Goal: Task Accomplishment & Management: Manage account settings

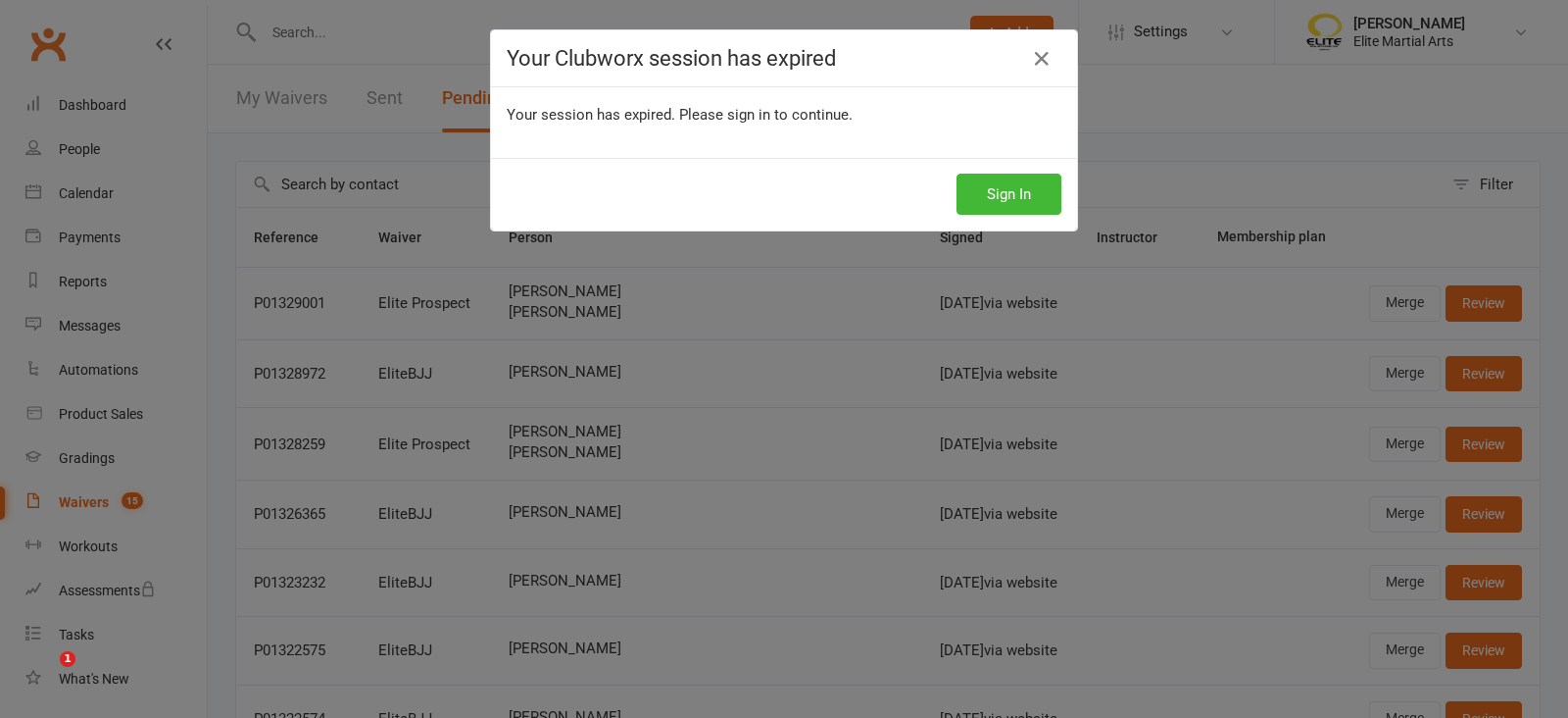
select select "100"
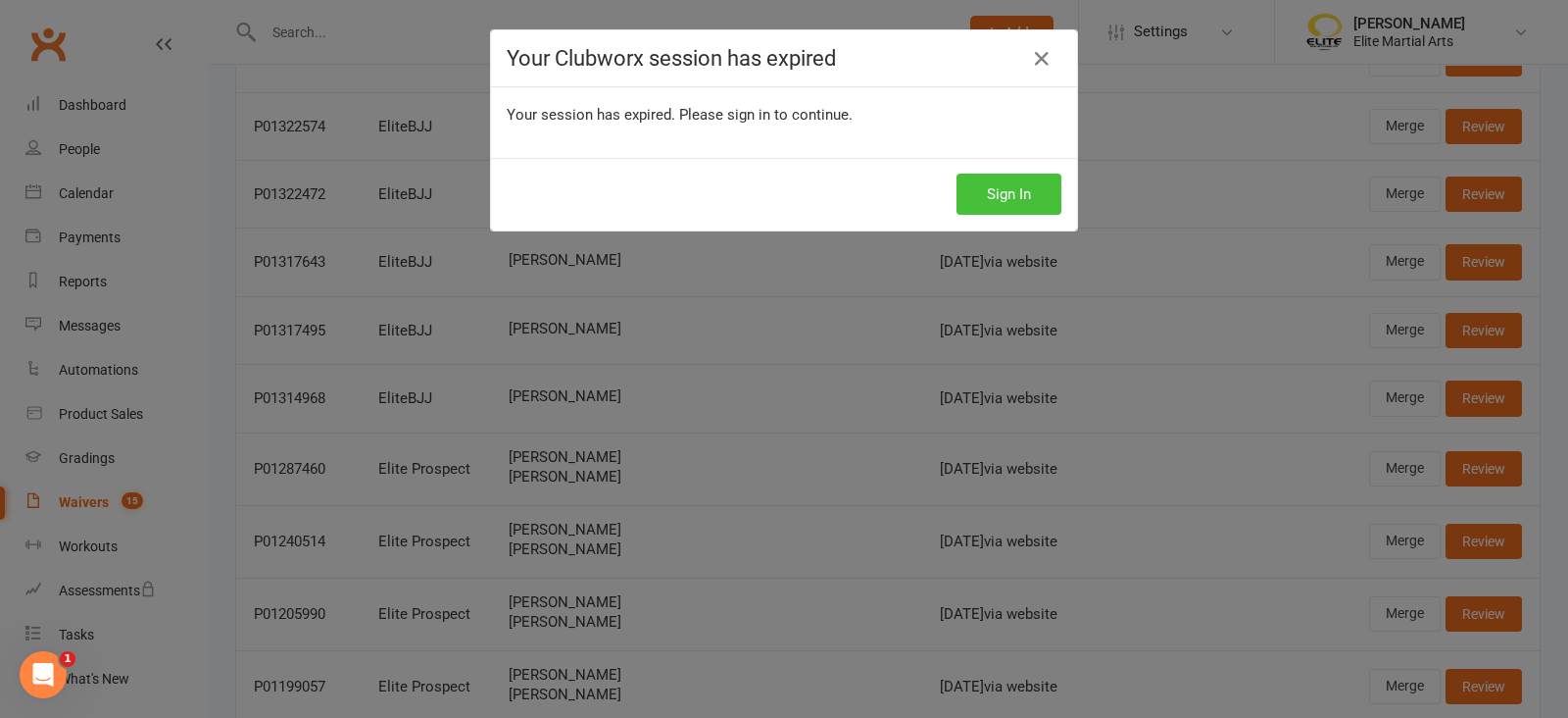
click at [976, 196] on button "Sign In" at bounding box center [1008, 194] width 105 height 41
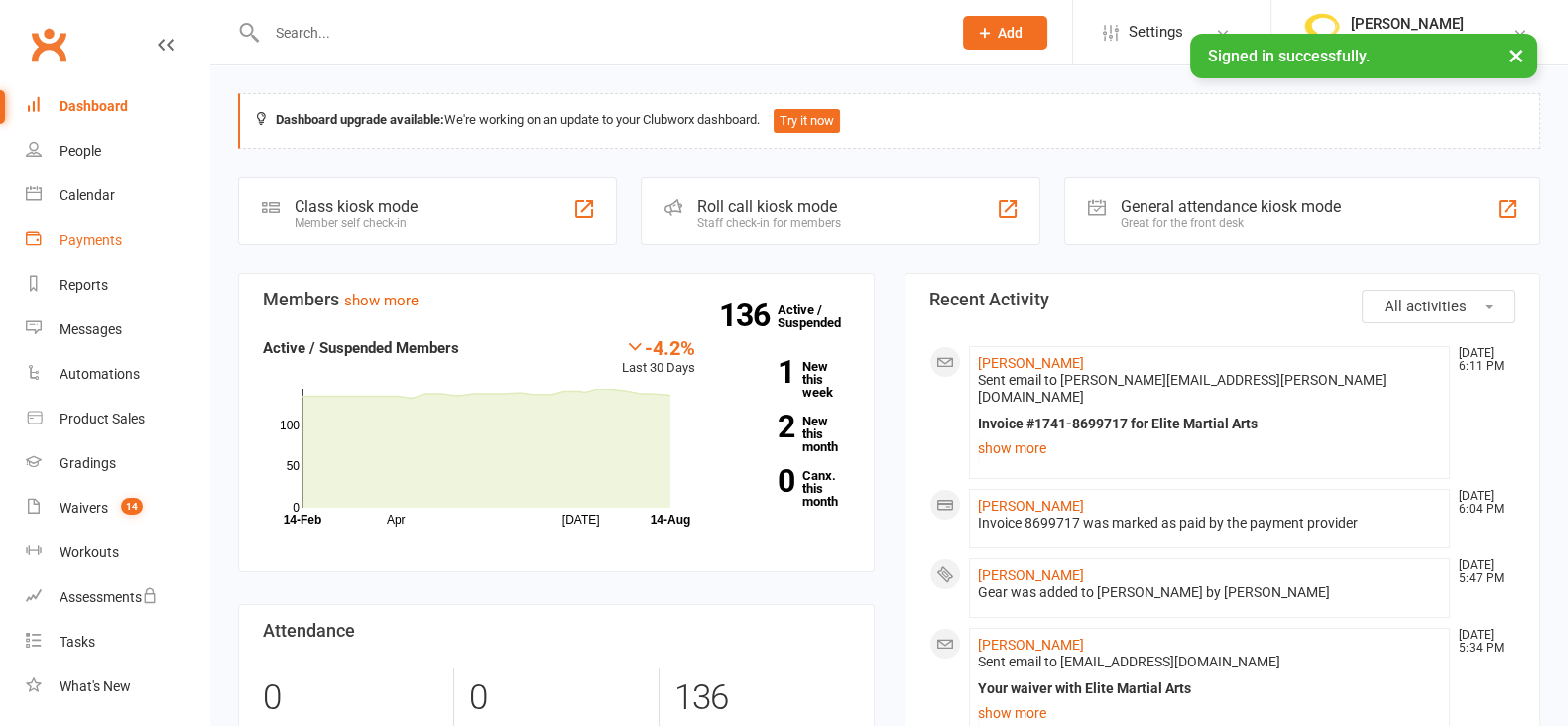
click at [88, 253] on link "Payments" at bounding box center [117, 240] width 184 height 45
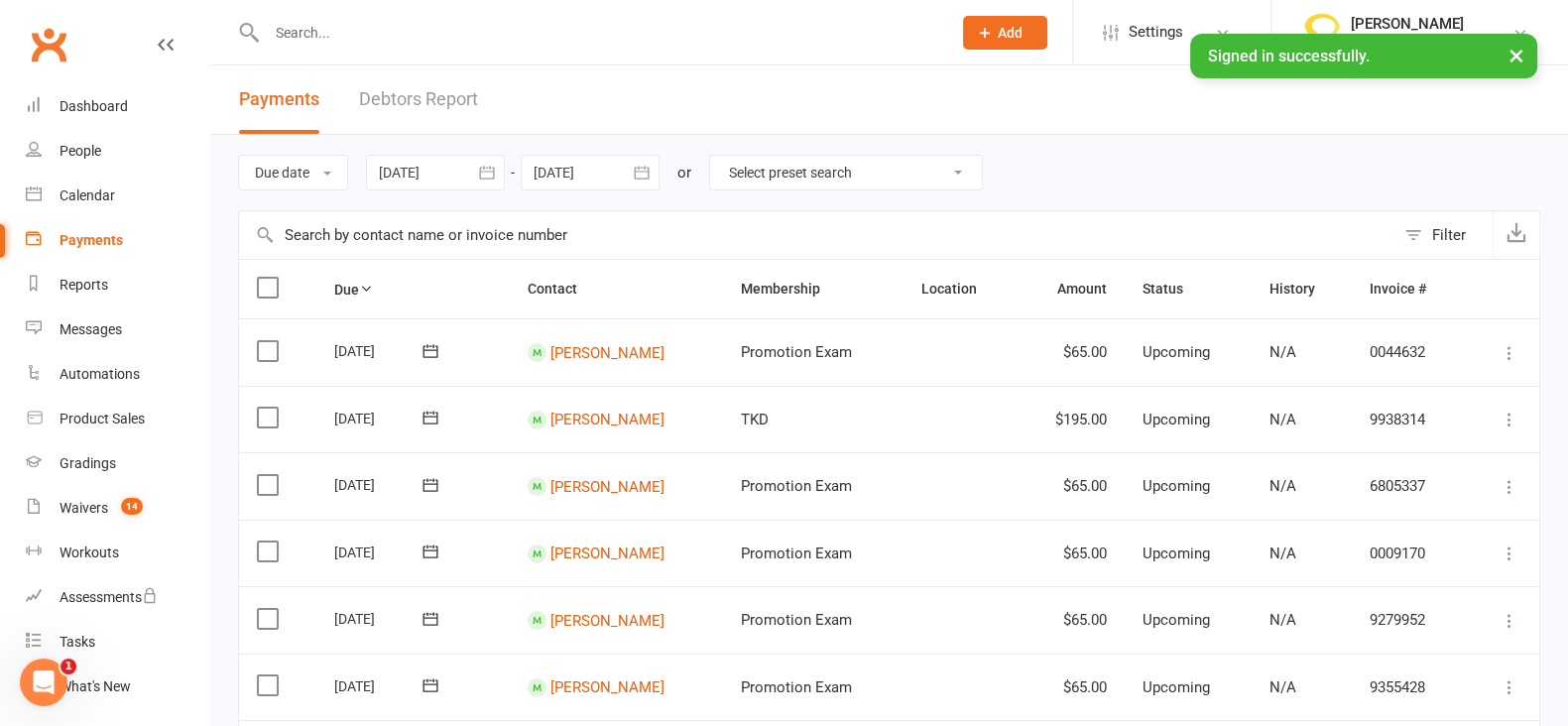
click at [411, 106] on link "Debtors Report" at bounding box center [418, 99] width 119 height 69
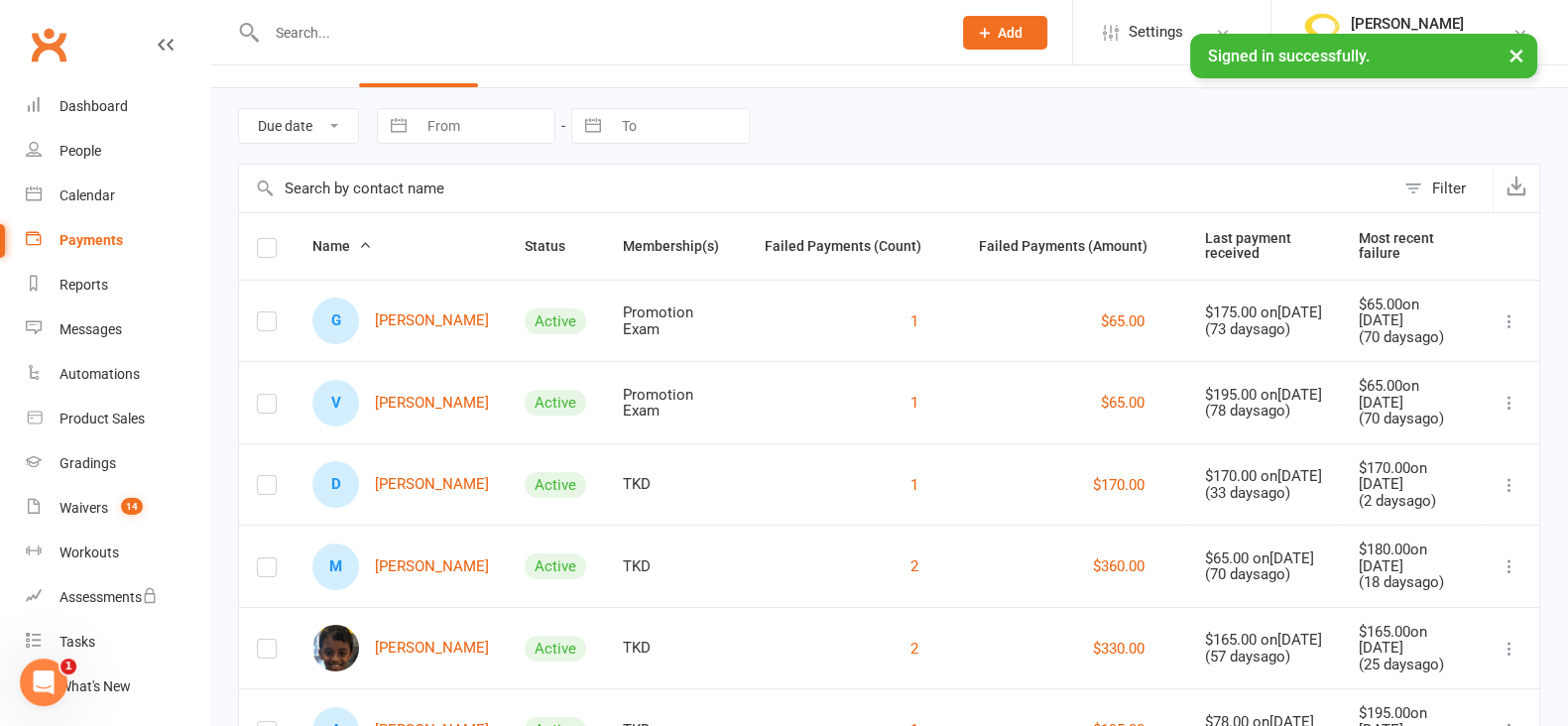
scroll to position [46, 0]
click at [423, 488] on link "D [PERSON_NAME]" at bounding box center [400, 485] width 177 height 47
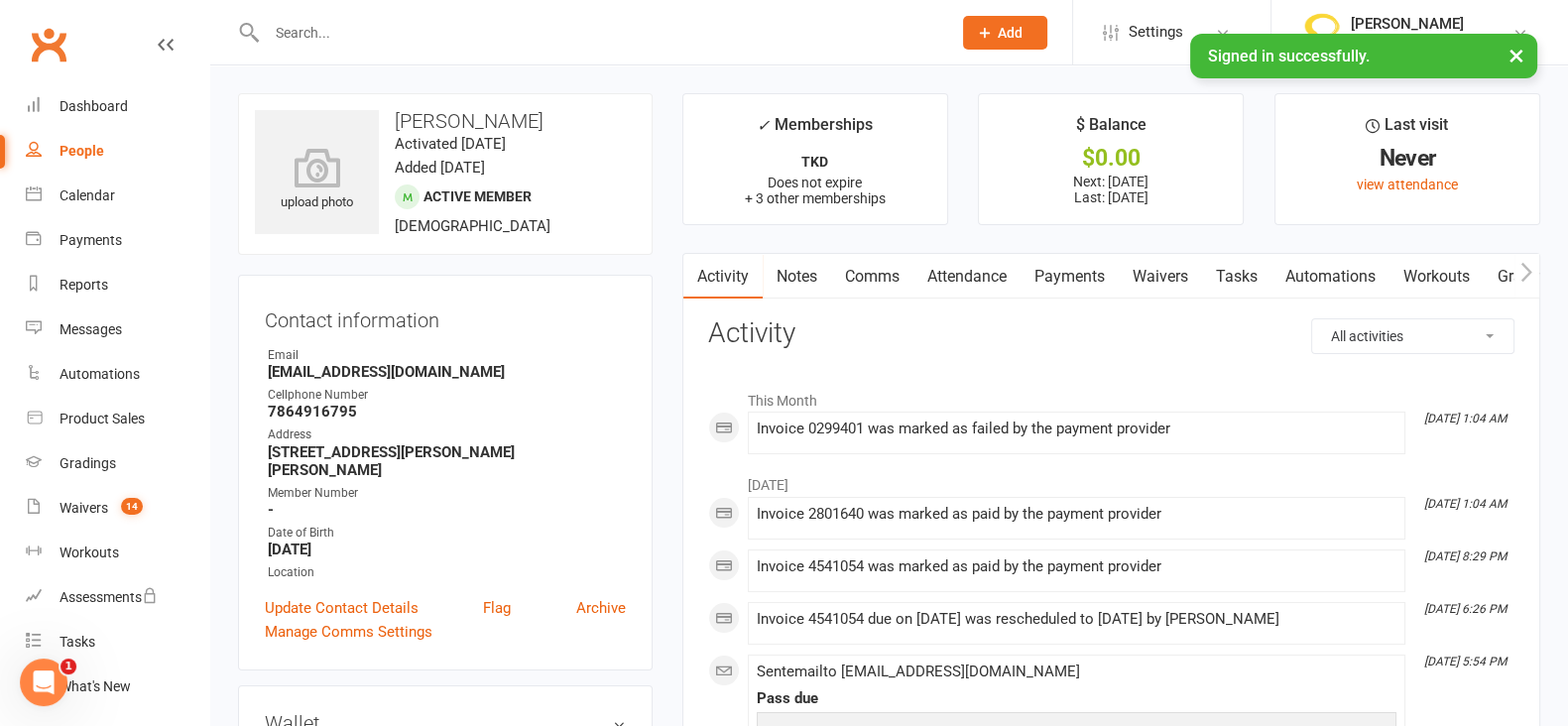
click at [1078, 280] on link "Payments" at bounding box center [1069, 277] width 98 height 46
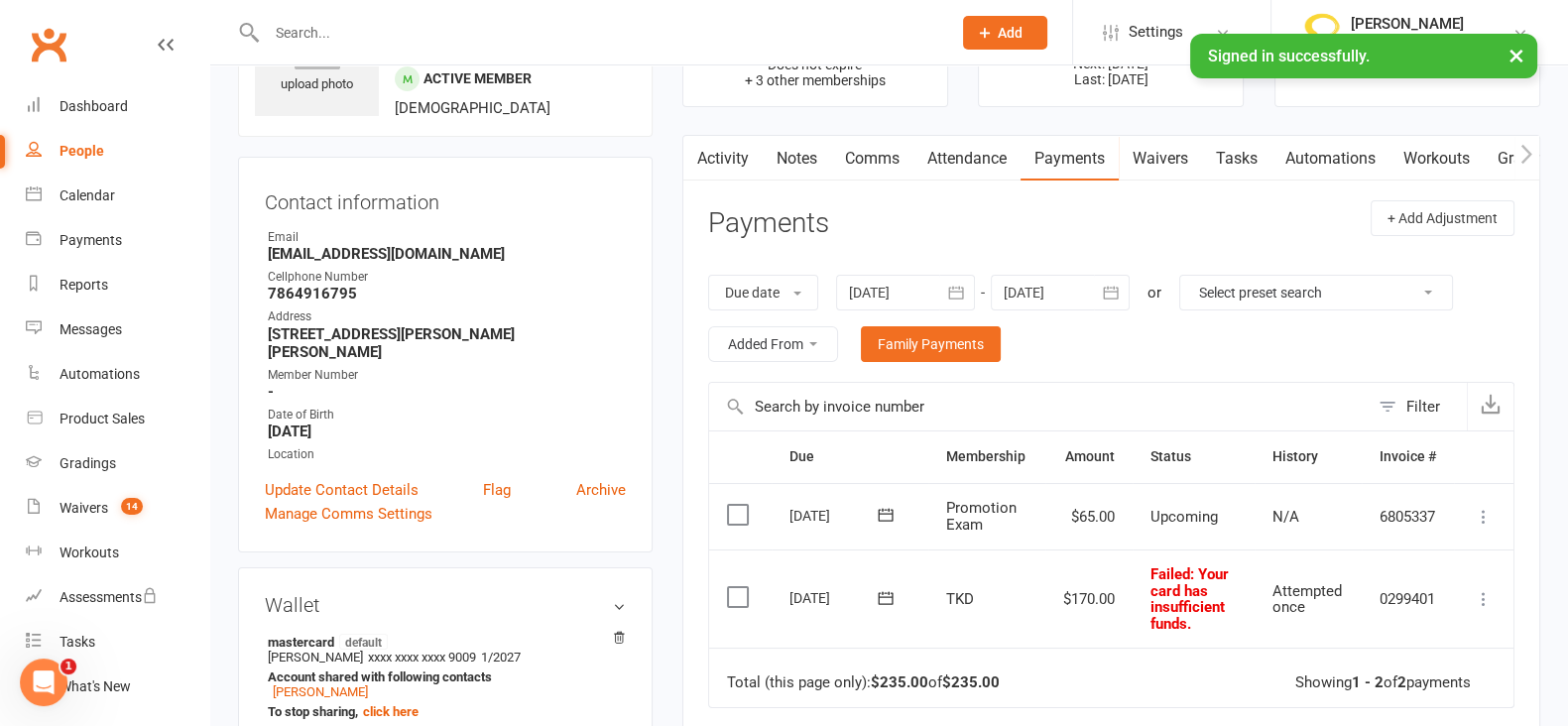
scroll to position [118, 0]
click at [887, 596] on icon at bounding box center [885, 598] width 20 height 20
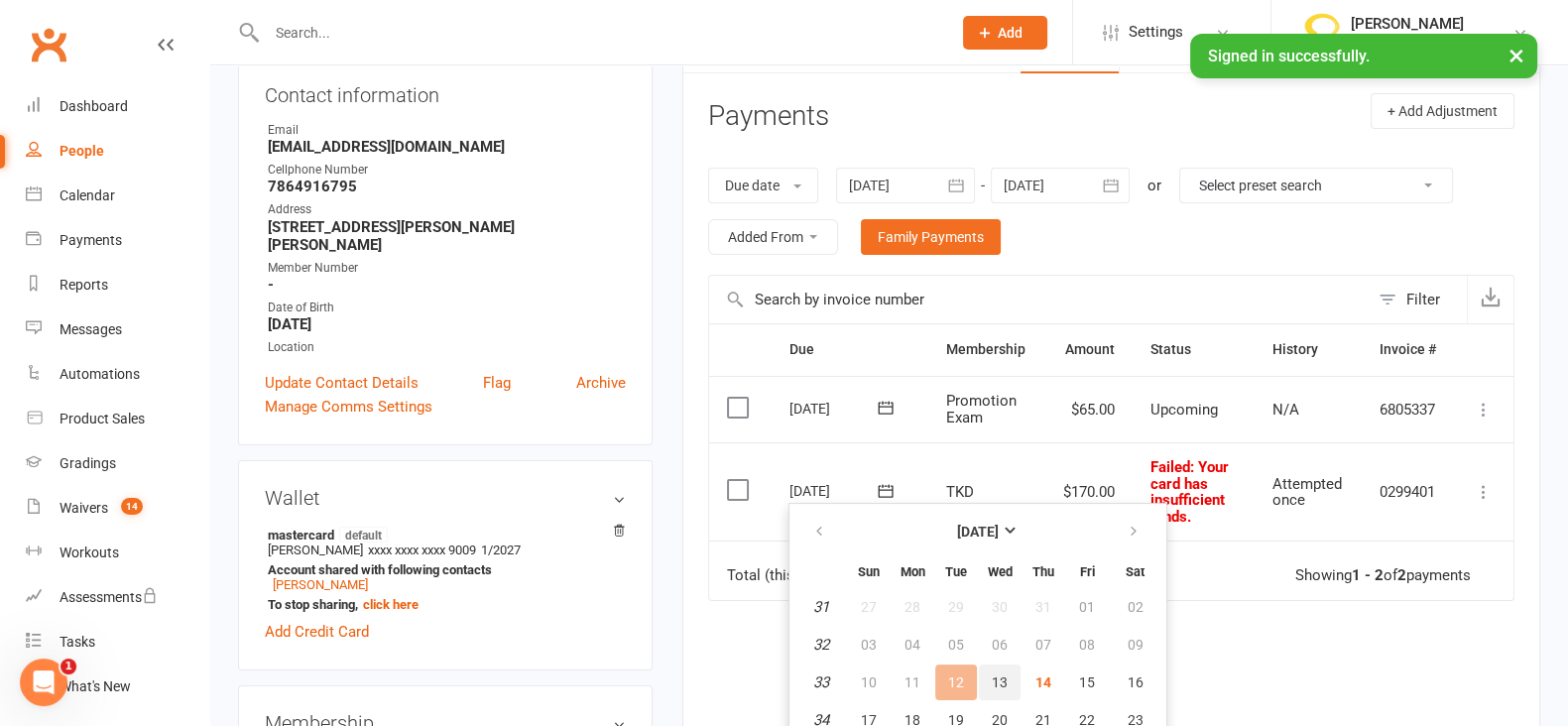
click at [1007, 676] on button "13" at bounding box center [1000, 682] width 42 height 36
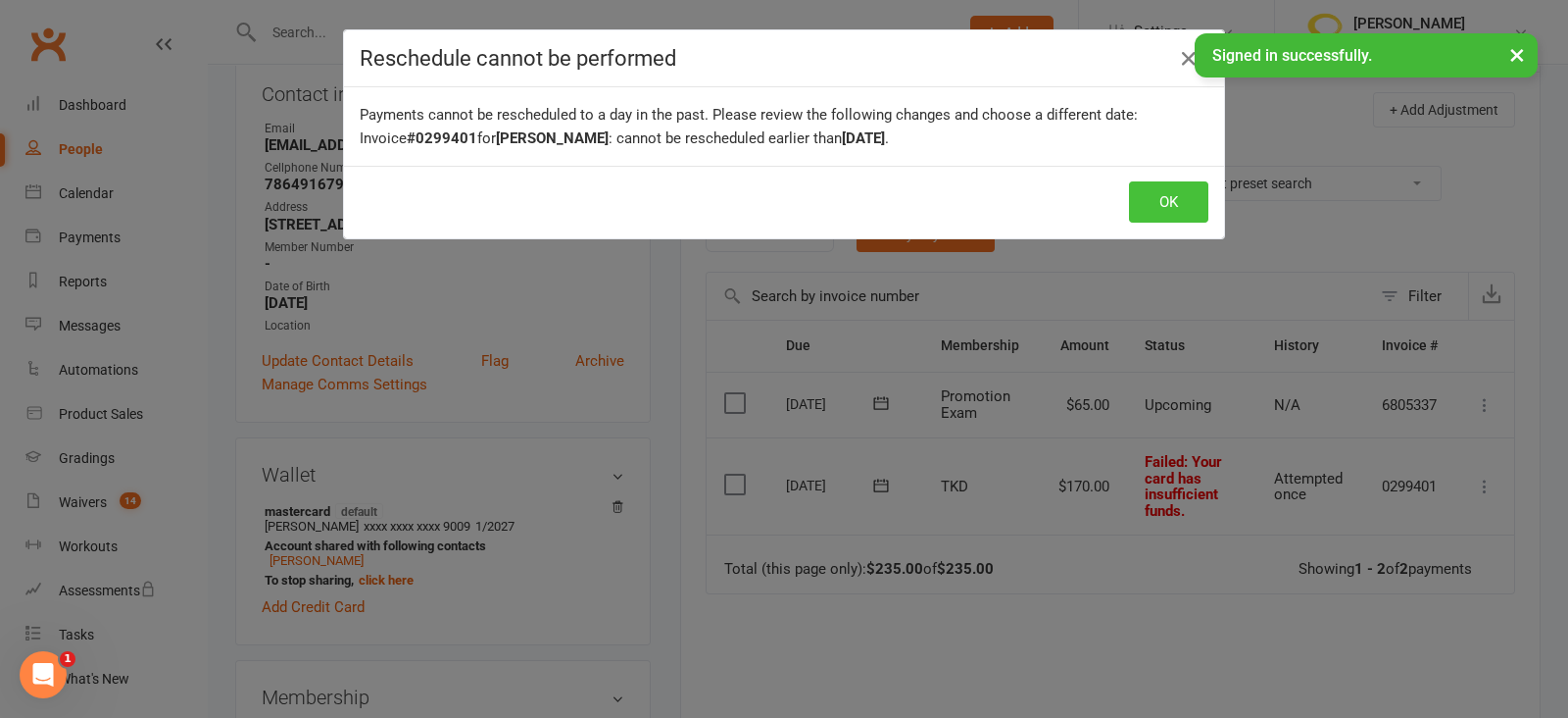
click at [1166, 201] on button "OK" at bounding box center [1168, 202] width 80 height 41
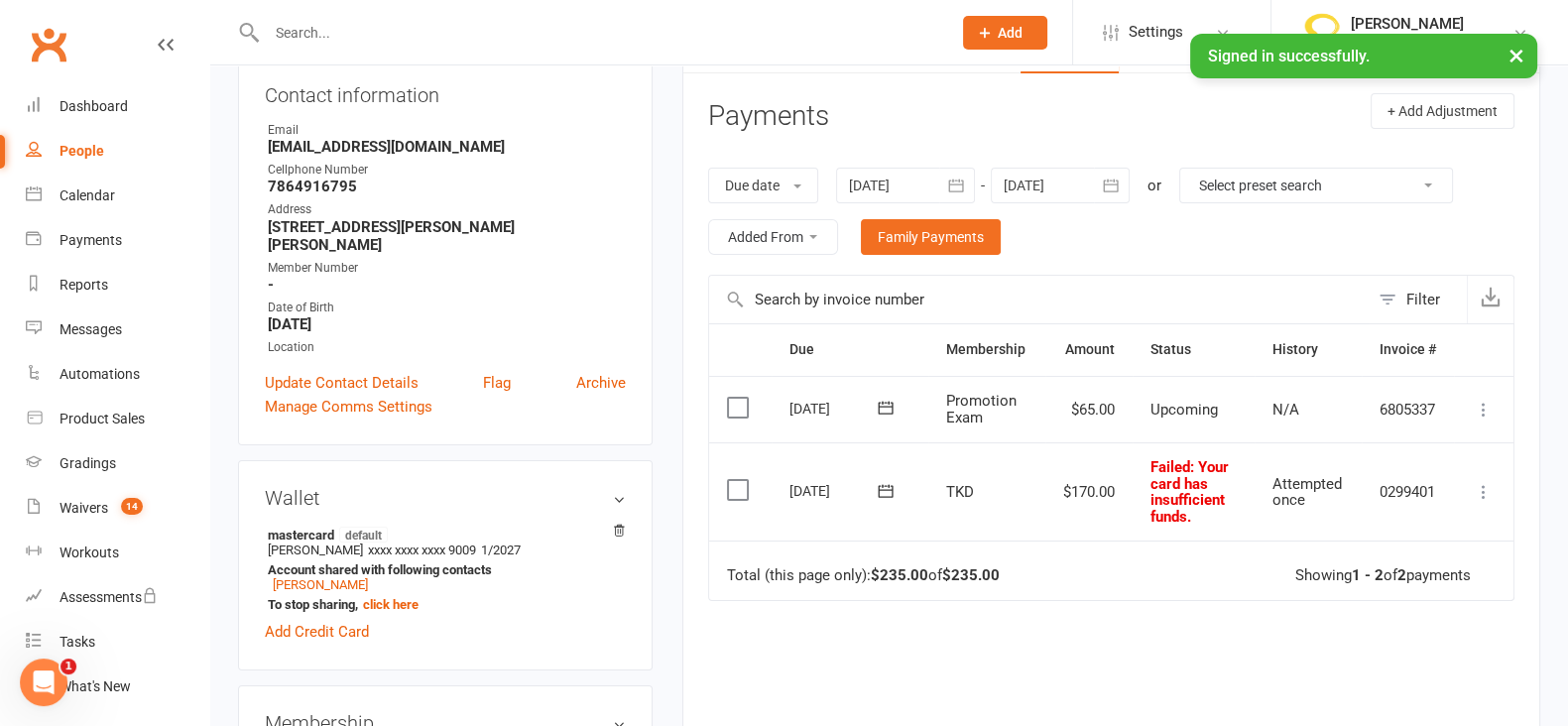
click at [895, 494] on button at bounding box center [885, 490] width 40 height 21
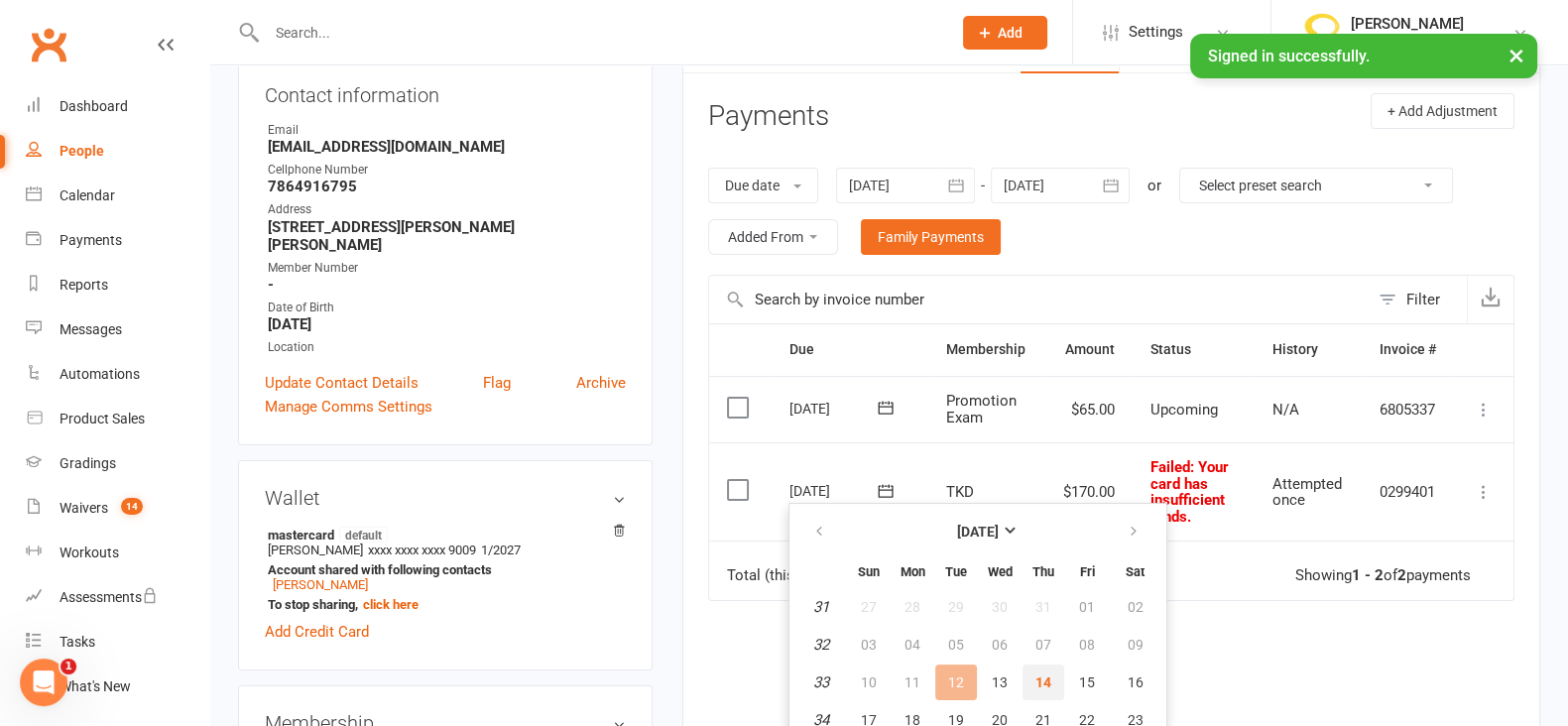
click at [1054, 687] on button "14" at bounding box center [1043, 682] width 42 height 36
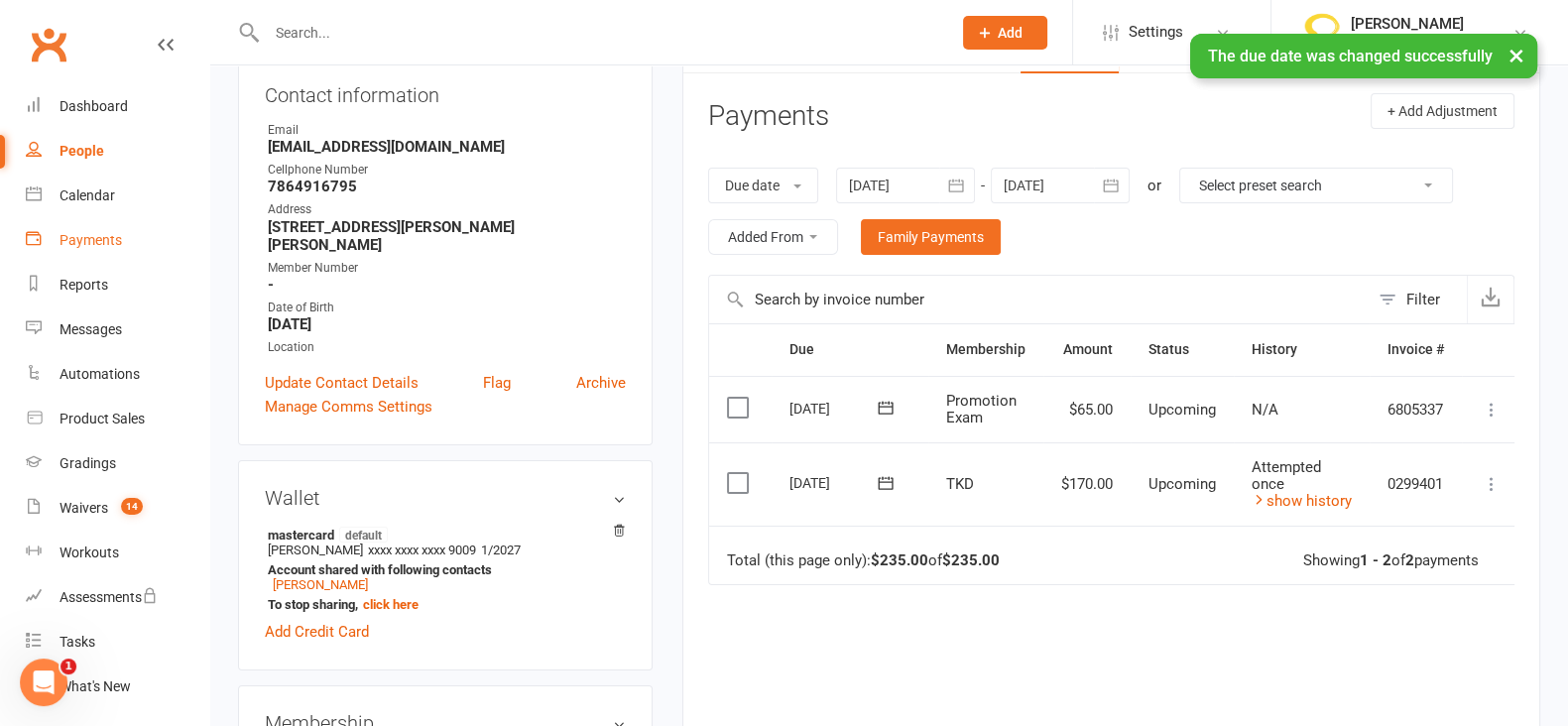
click at [104, 240] on div "Payments" at bounding box center [90, 240] width 63 height 16
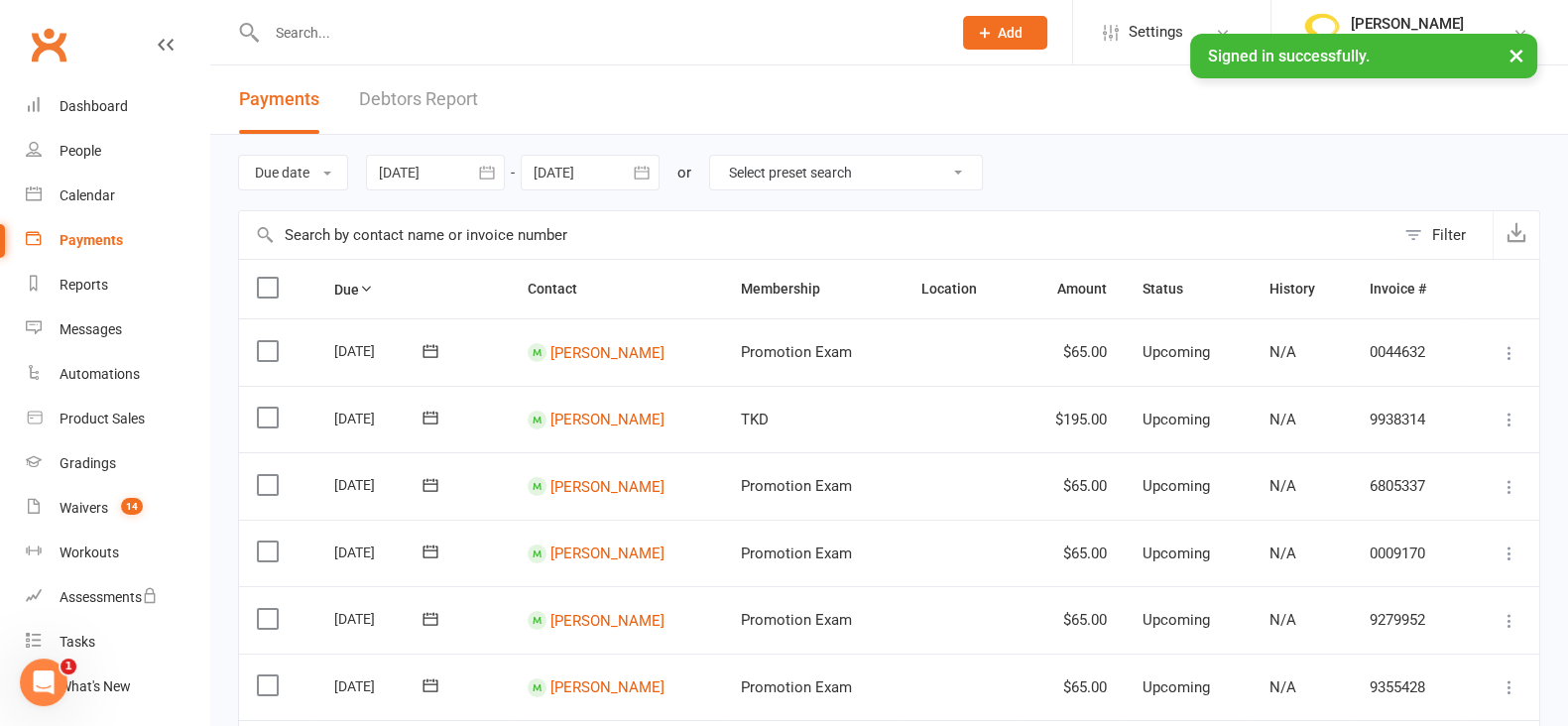
click at [483, 175] on icon "button" at bounding box center [487, 173] width 20 height 20
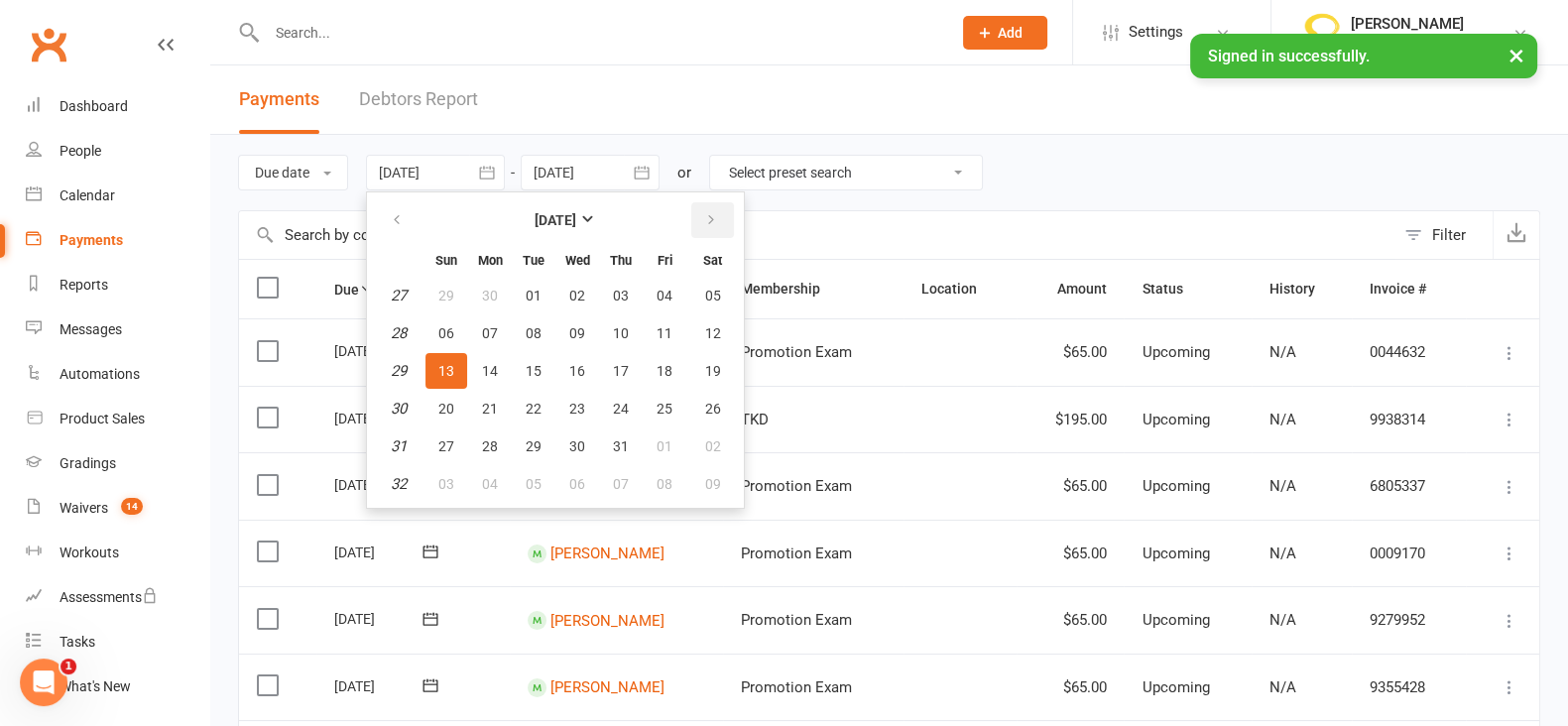
click at [706, 227] on icon "button" at bounding box center [711, 220] width 14 height 16
click at [613, 371] on span "14" at bounding box center [621, 370] width 16 height 16
type input "[DATE]"
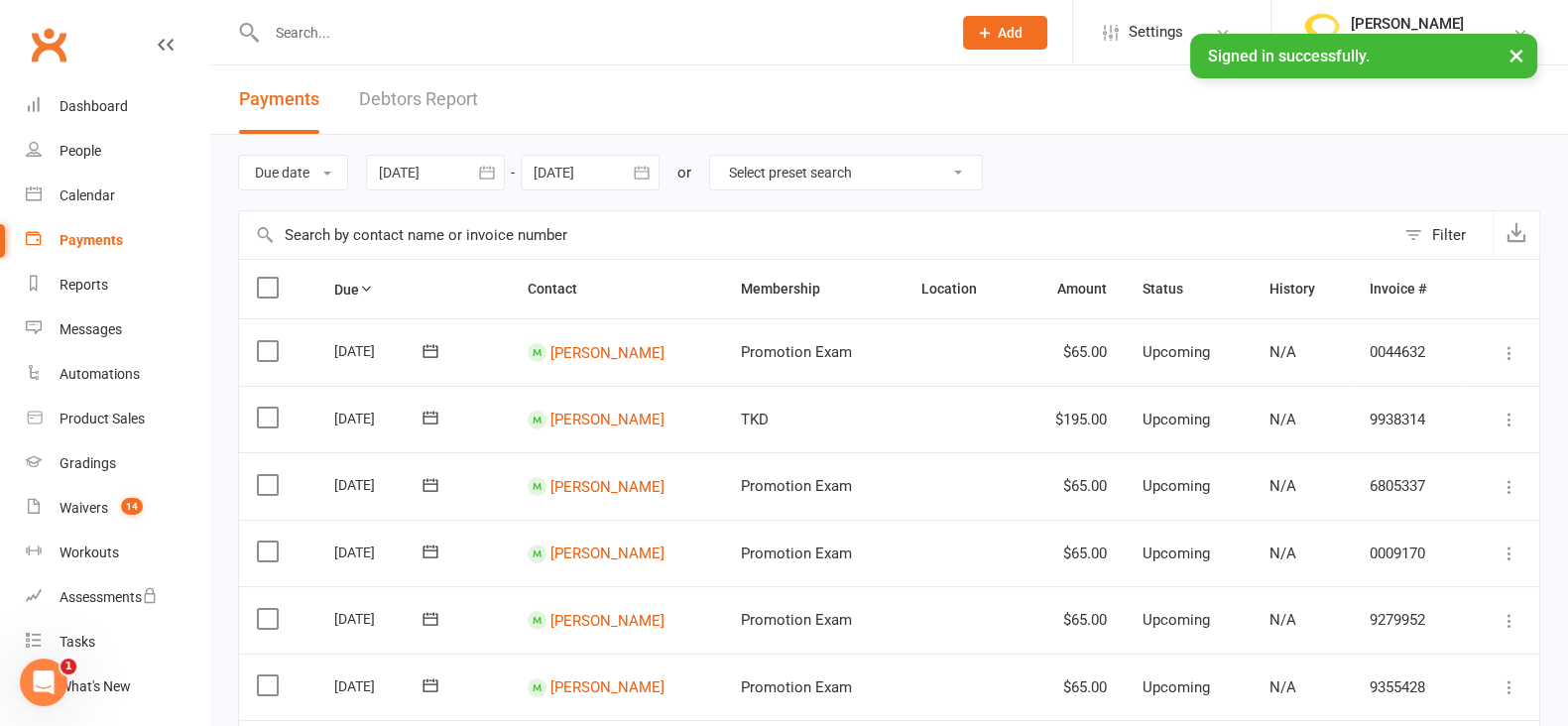
click at [640, 171] on icon "button" at bounding box center [641, 172] width 15 height 13
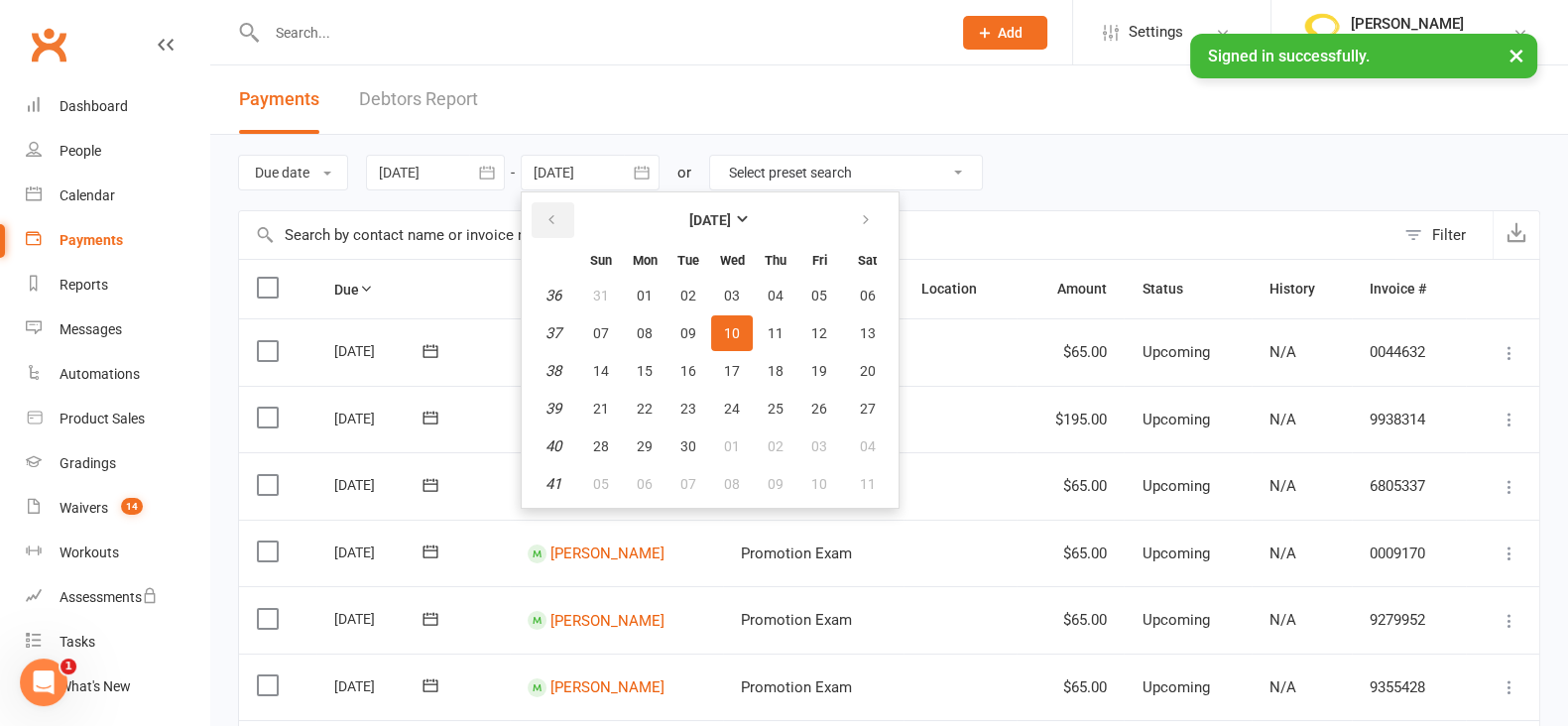
click at [553, 226] on icon "button" at bounding box center [551, 220] width 14 height 16
click at [825, 375] on span "15" at bounding box center [820, 370] width 16 height 16
type input "[DATE]"
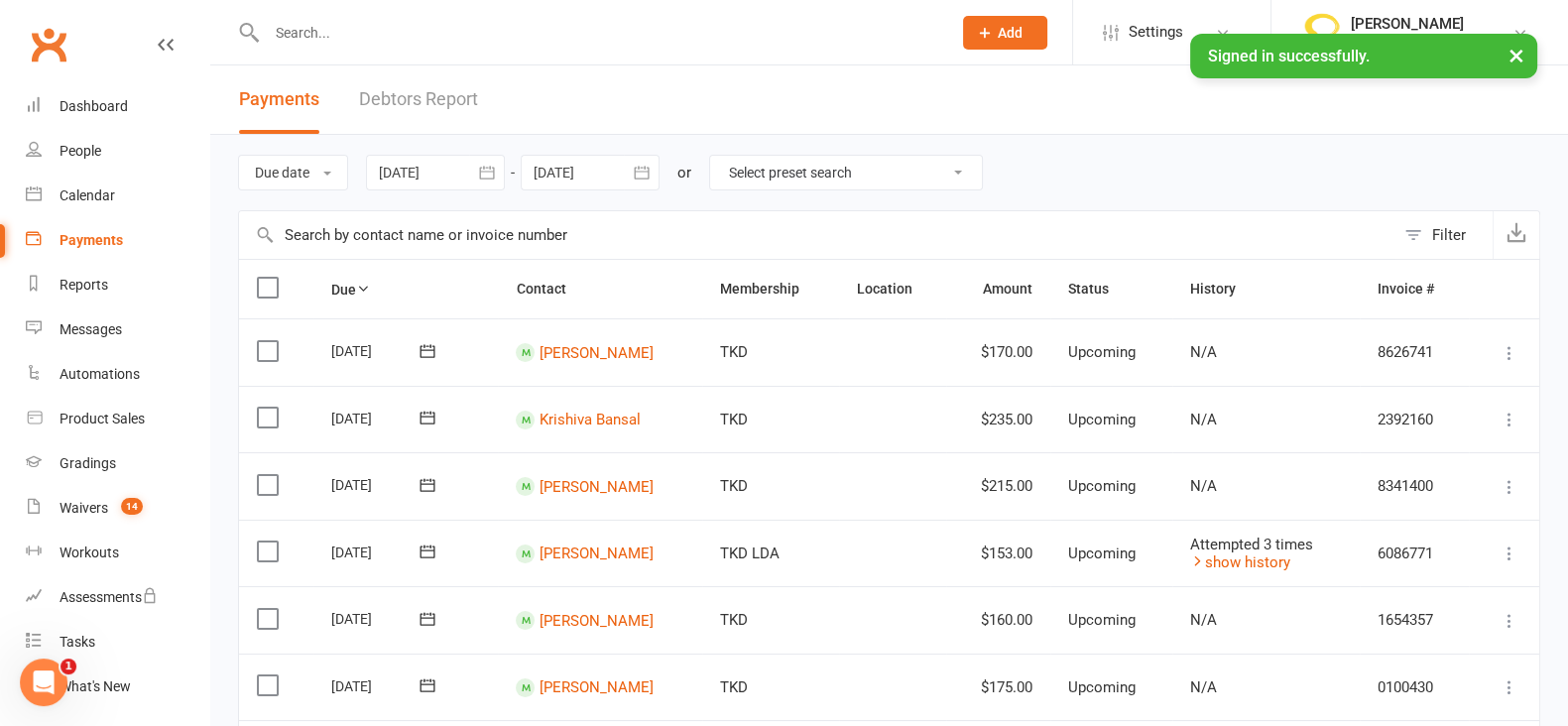
click at [496, 171] on icon "button" at bounding box center [487, 173] width 20 height 20
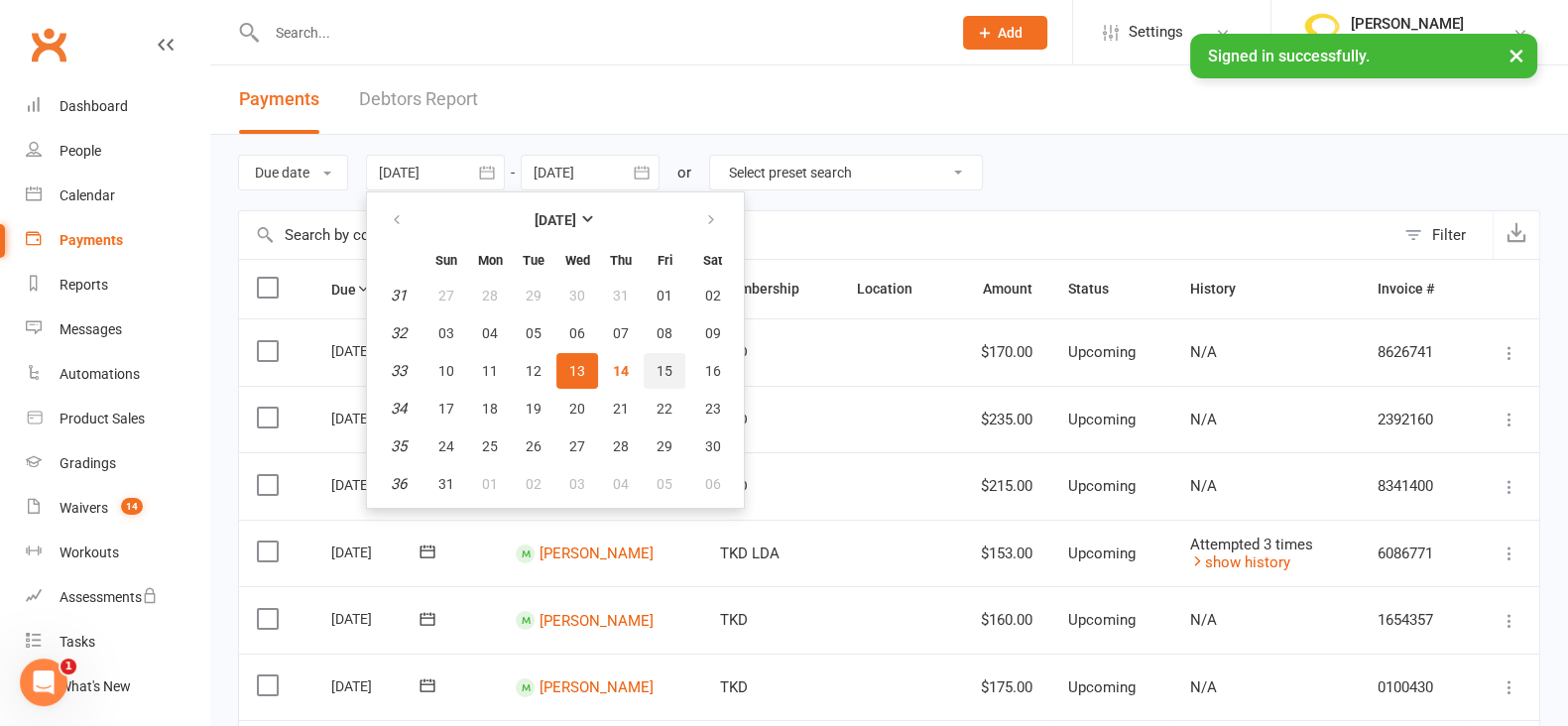
click at [663, 363] on span "15" at bounding box center [665, 370] width 16 height 16
type input "[DATE]"
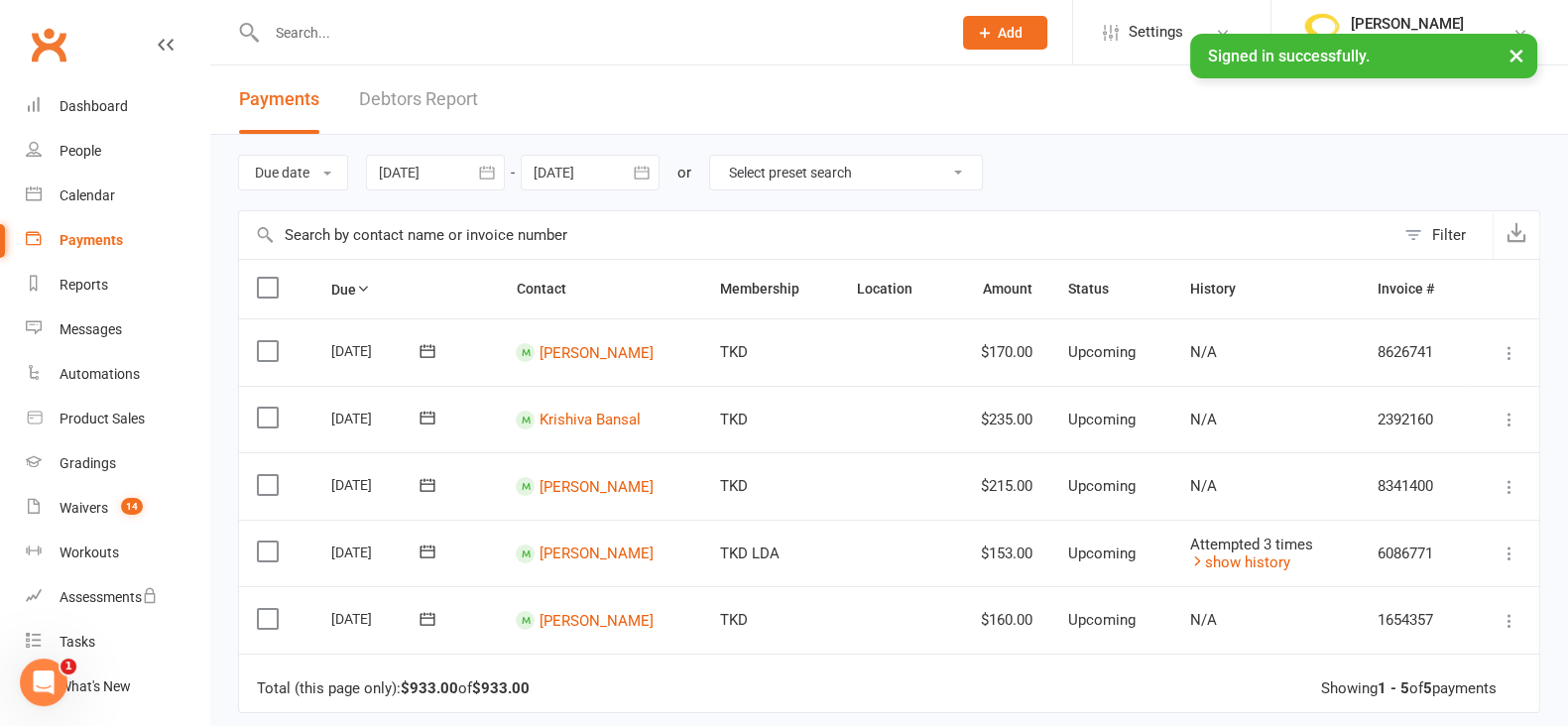
click at [640, 174] on icon "button" at bounding box center [642, 173] width 20 height 20
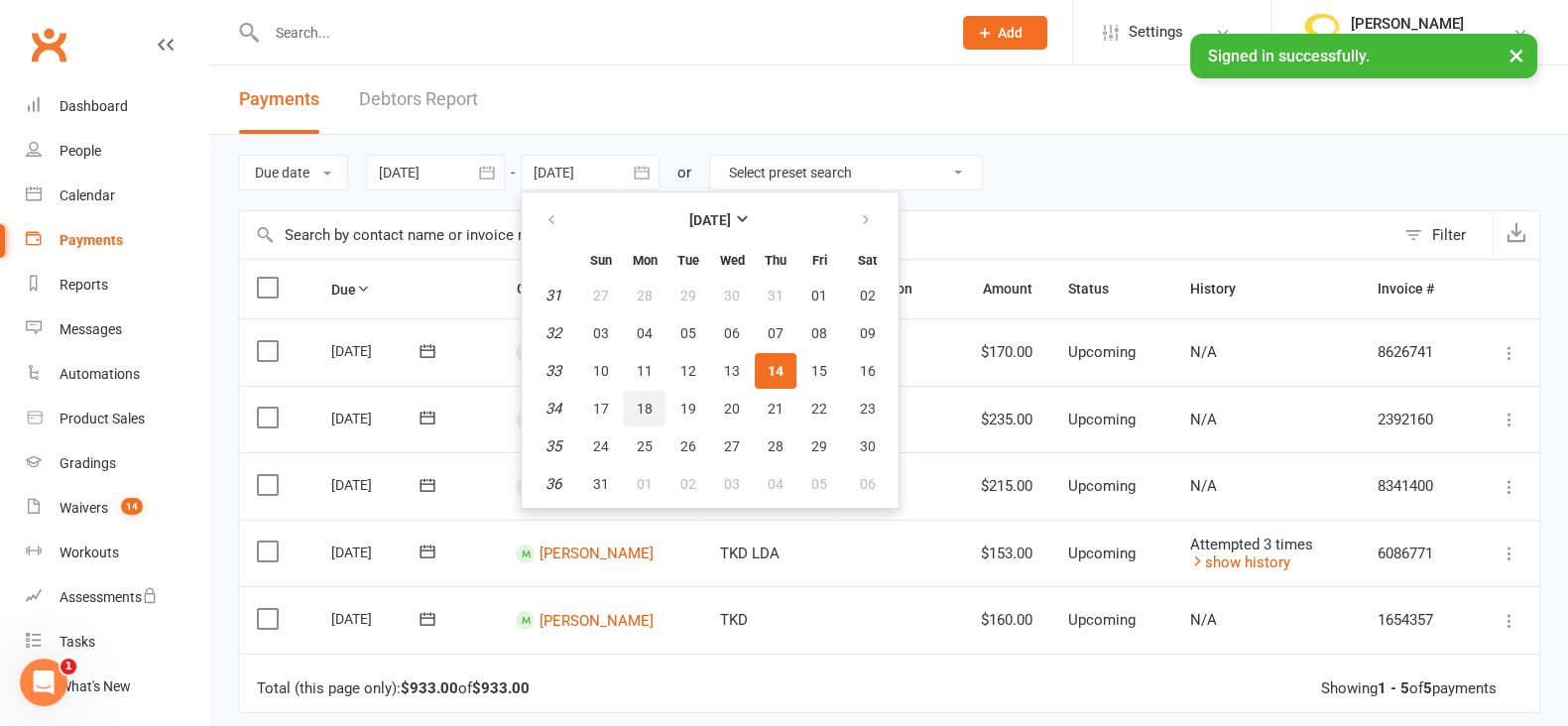
click at [637, 401] on span "18" at bounding box center [645, 408] width 16 height 16
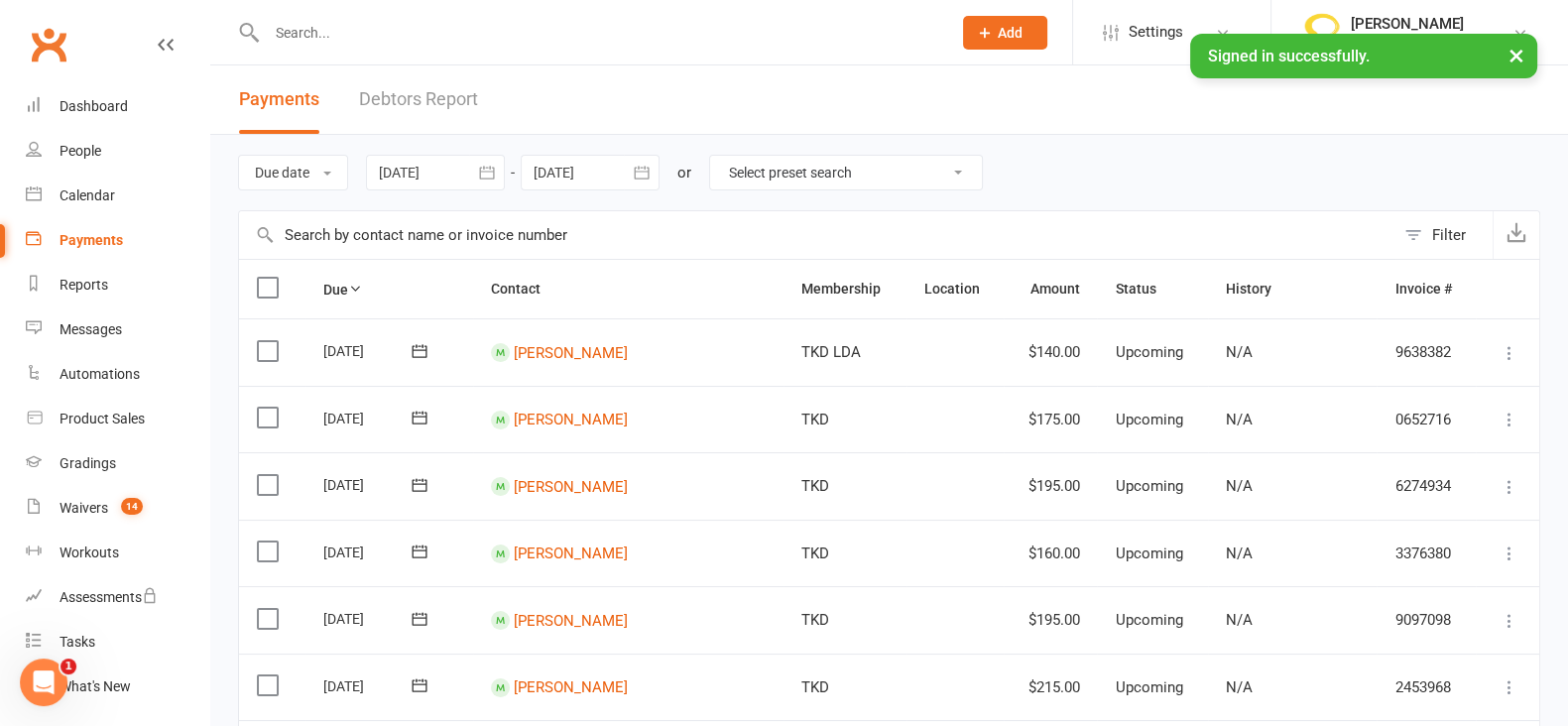
click at [643, 176] on icon "button" at bounding box center [642, 173] width 20 height 20
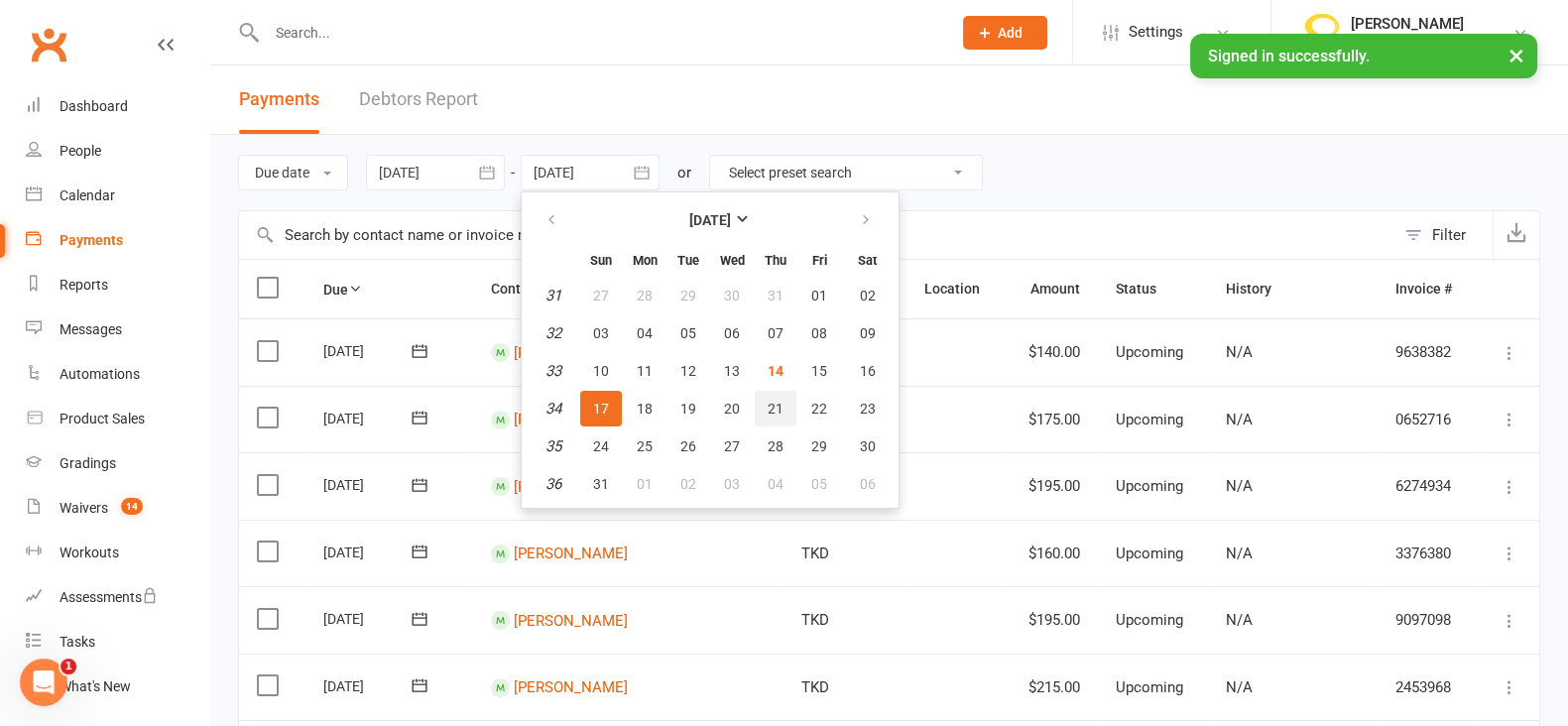
click at [773, 411] on span "21" at bounding box center [776, 408] width 16 height 16
type input "[DATE]"
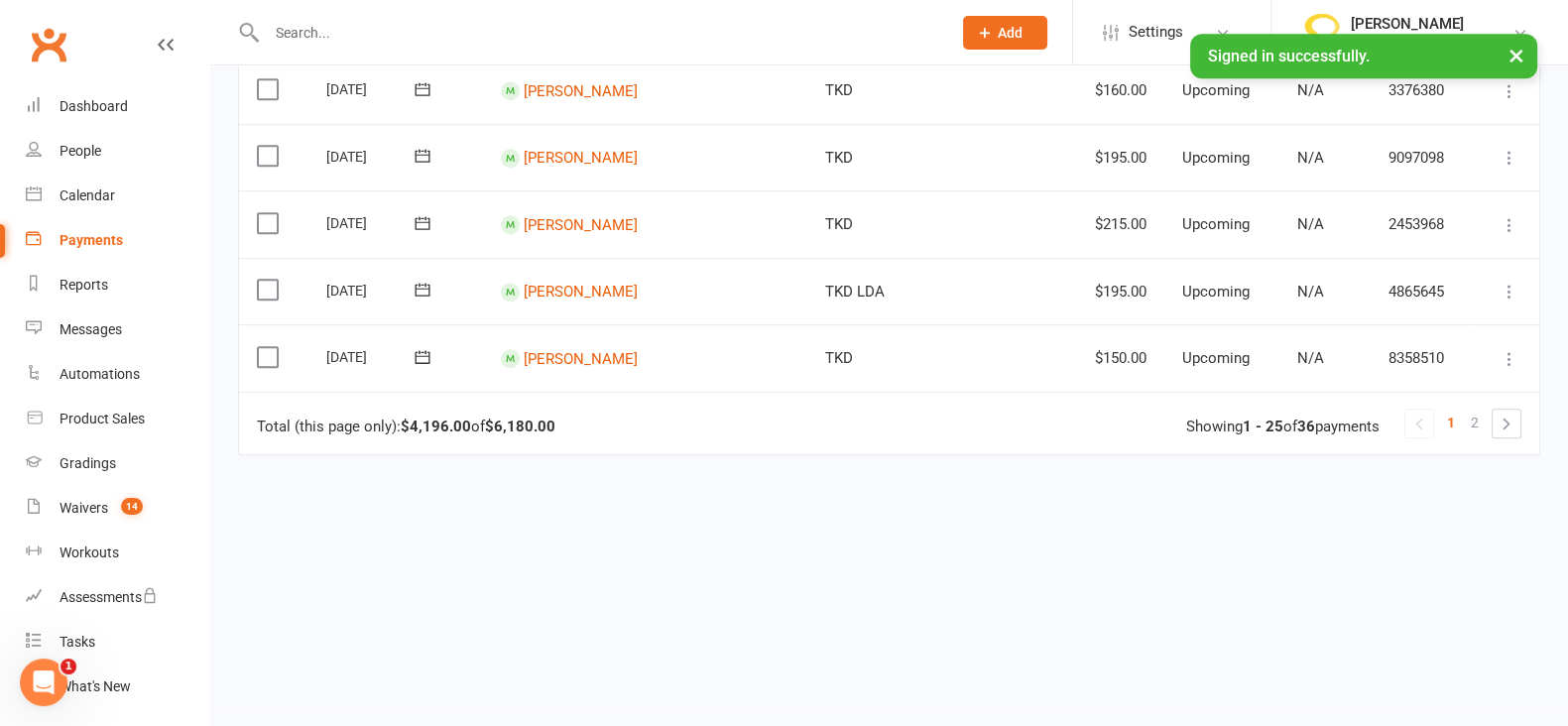
scroll to position [1619, 0]
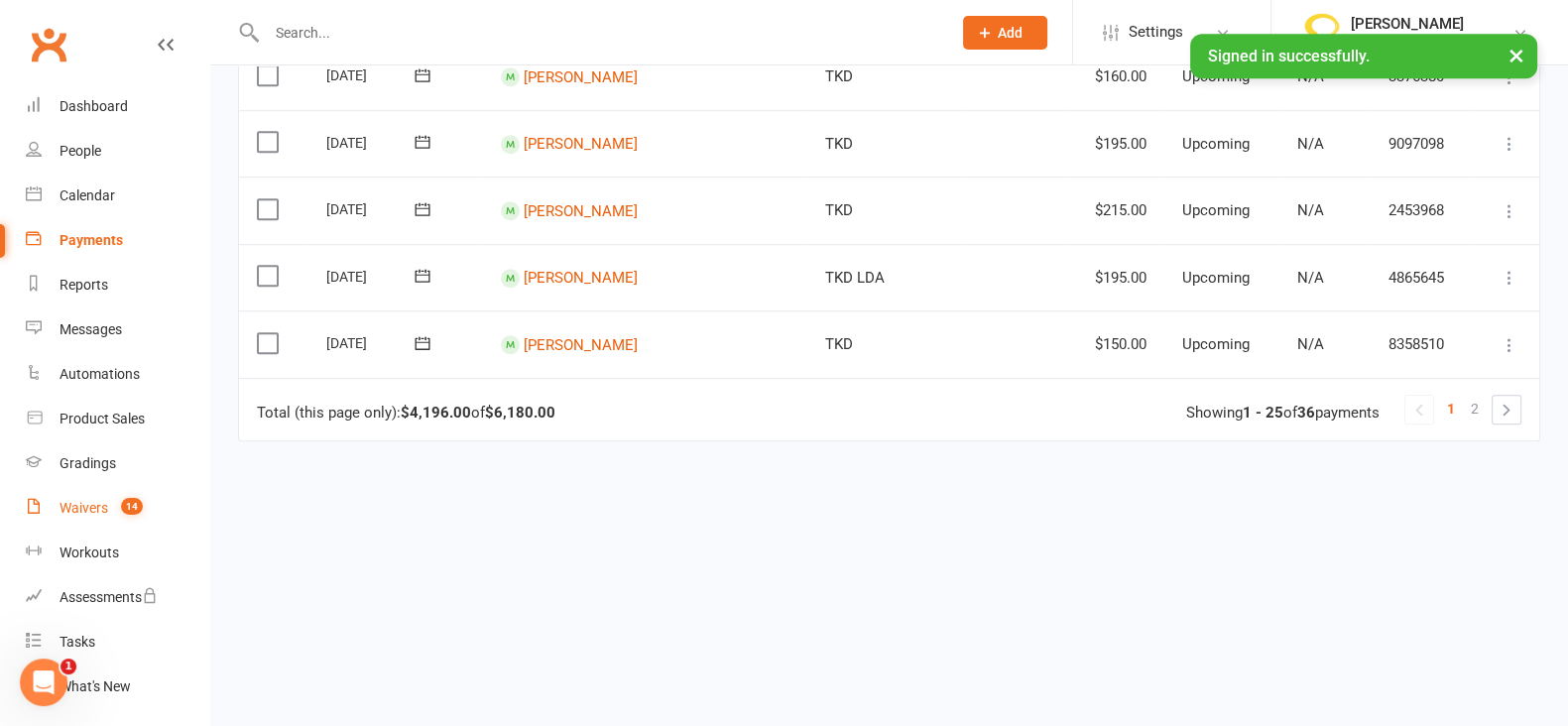
click at [81, 509] on div "Waivers" at bounding box center [83, 508] width 49 height 16
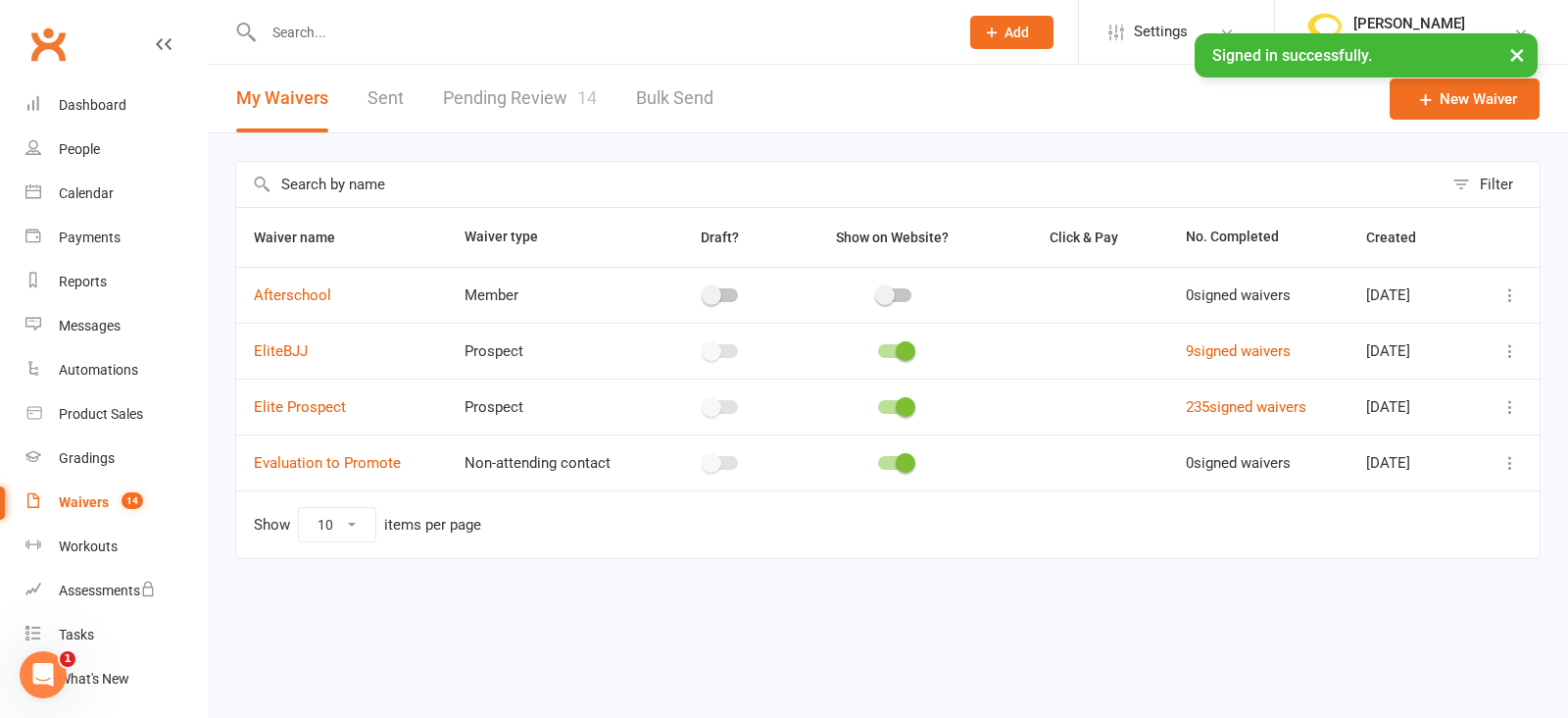
click at [915, 470] on div at bounding box center [895, 463] width 182 height 21
